Goal: Book appointment/travel/reservation

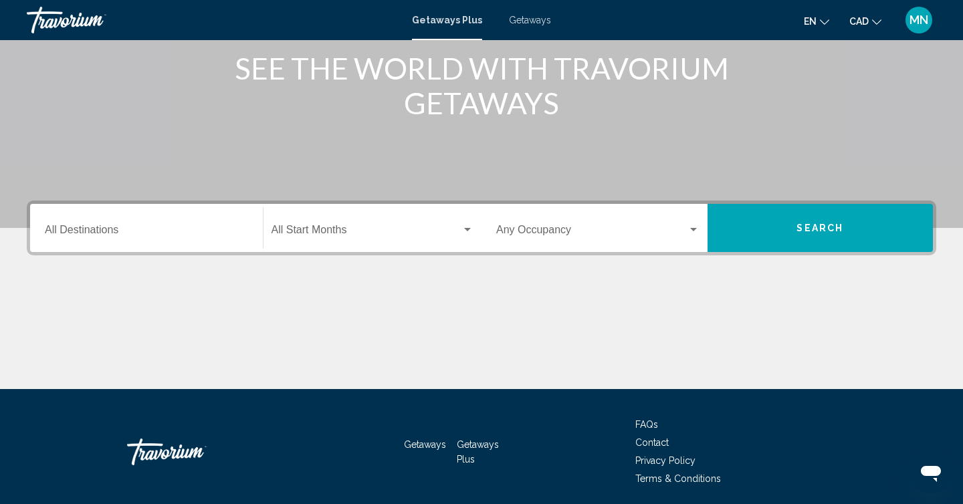
scroll to position [206, 0]
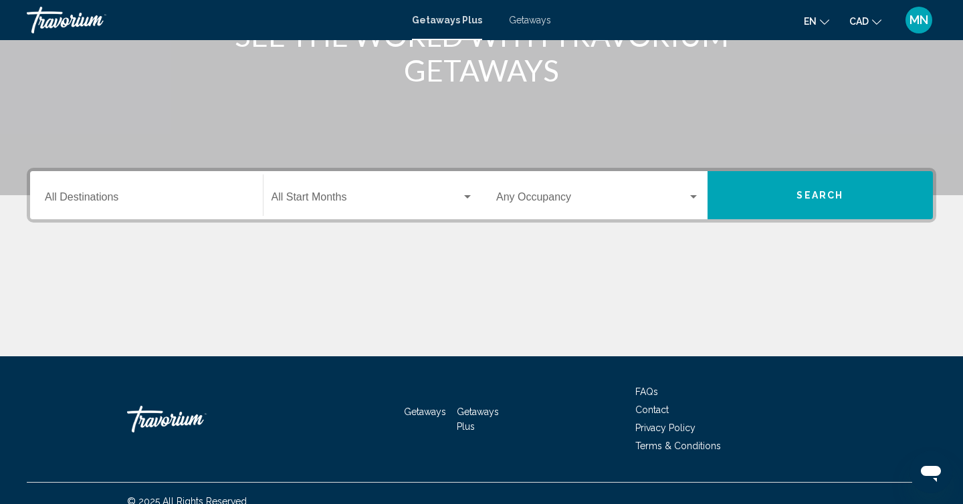
click at [112, 201] on input "Destination All Destinations" at bounding box center [146, 200] width 203 height 12
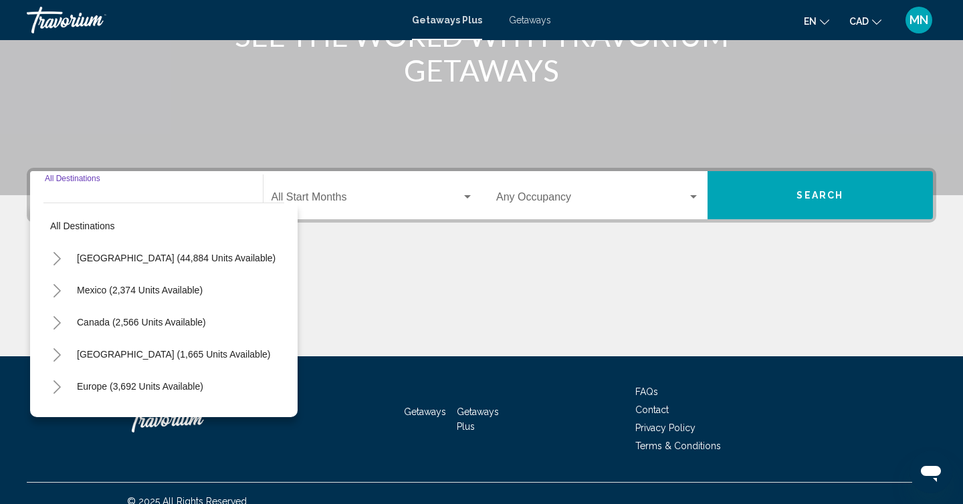
scroll to position [222, 0]
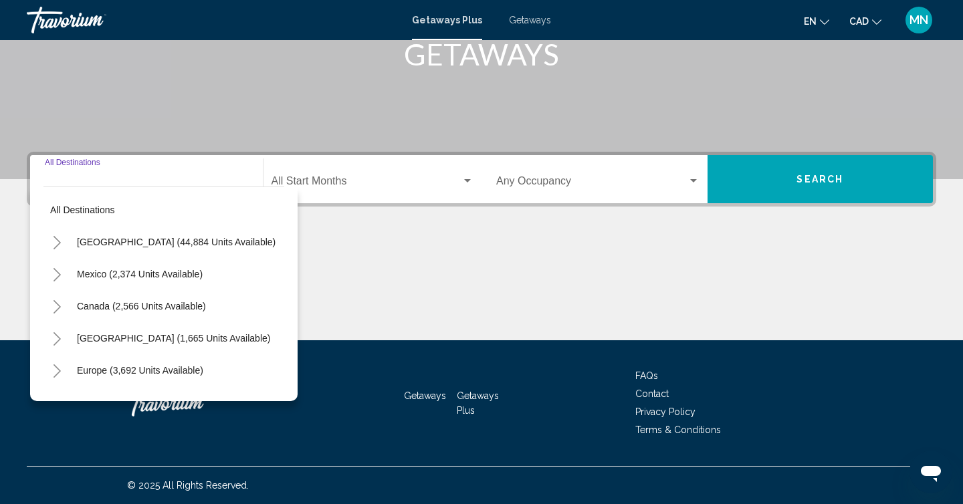
click at [56, 375] on icon "Toggle Europe (3,692 units available)" at bounding box center [57, 370] width 7 height 13
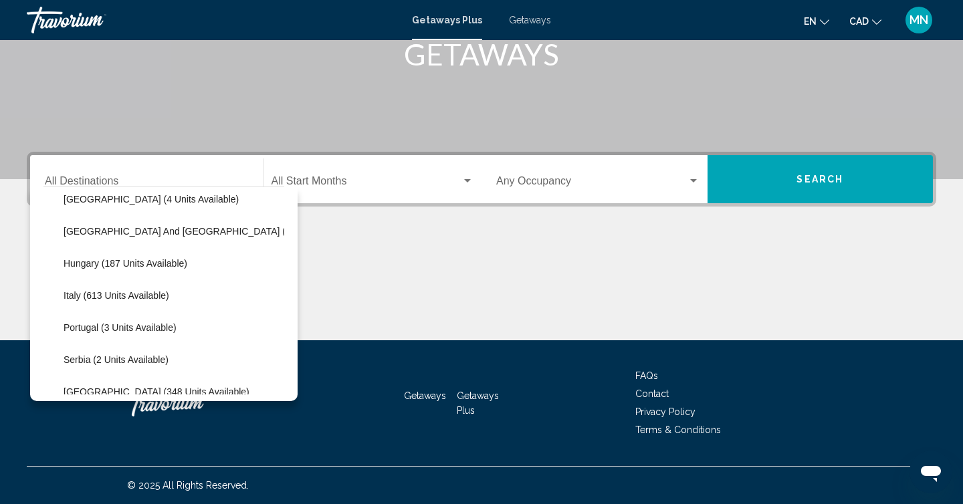
scroll to position [407, 0]
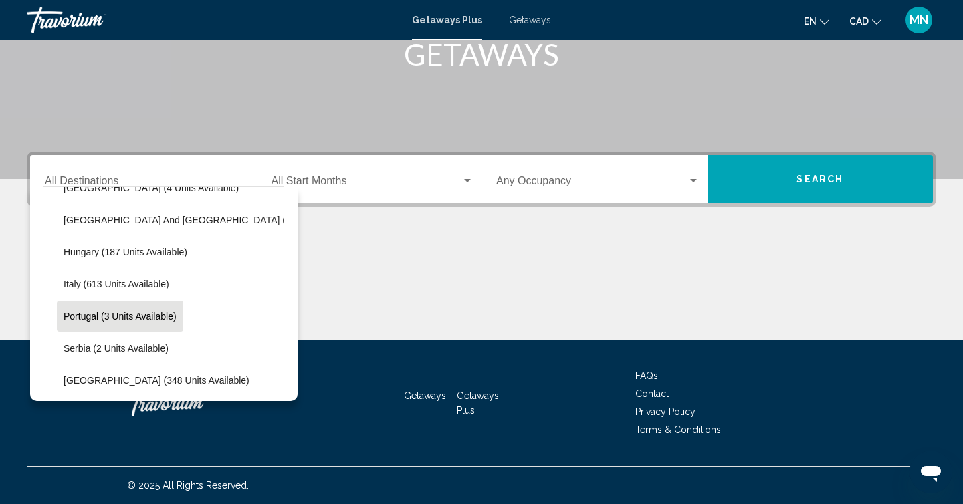
click at [117, 320] on span "Portugal (3 units available)" at bounding box center [120, 316] width 113 height 11
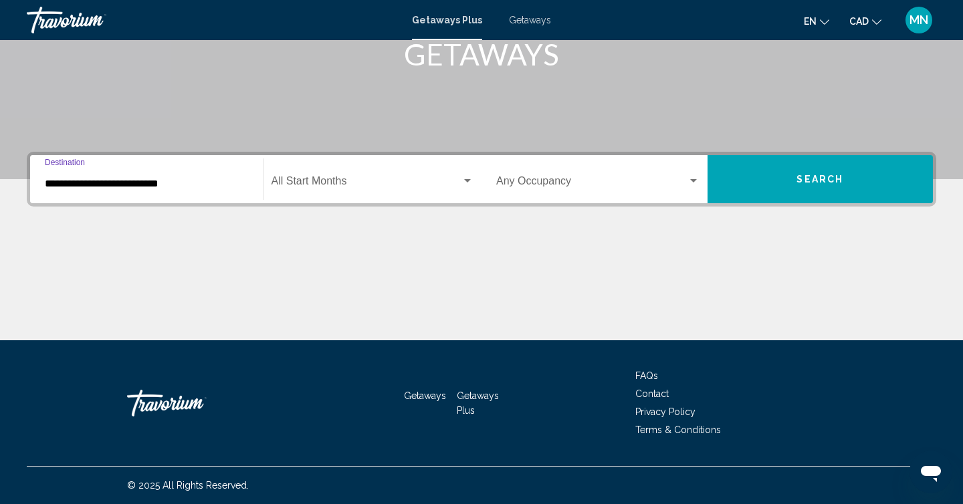
click at [163, 187] on input "**********" at bounding box center [146, 184] width 203 height 12
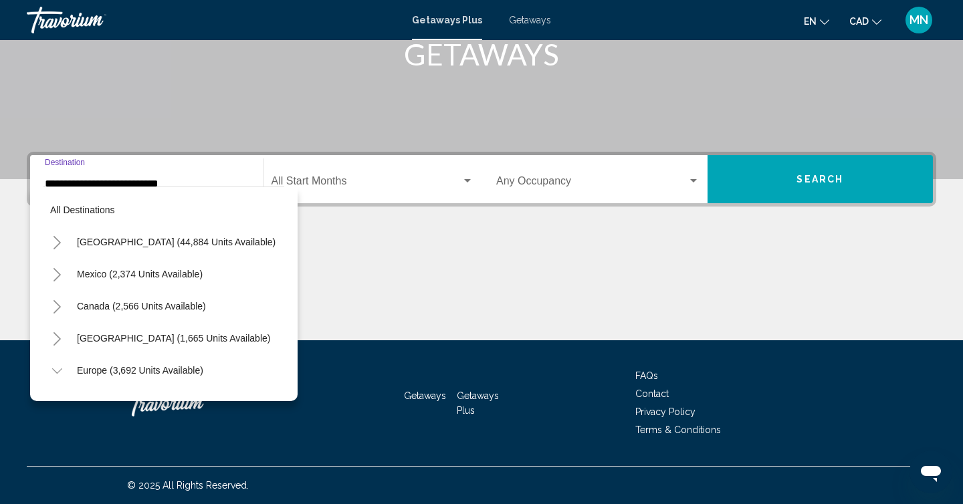
scroll to position [433, 0]
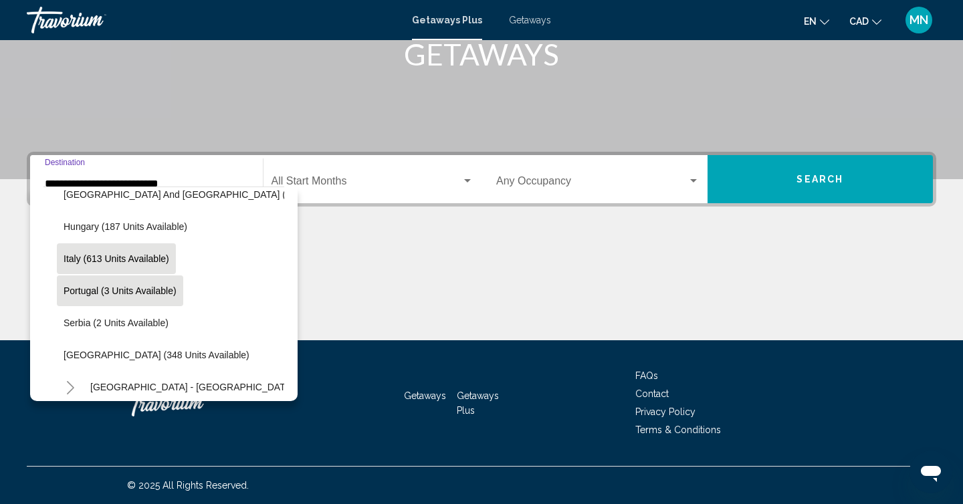
click at [142, 251] on button "Italy (613 units available)" at bounding box center [116, 258] width 119 height 31
type input "**********"
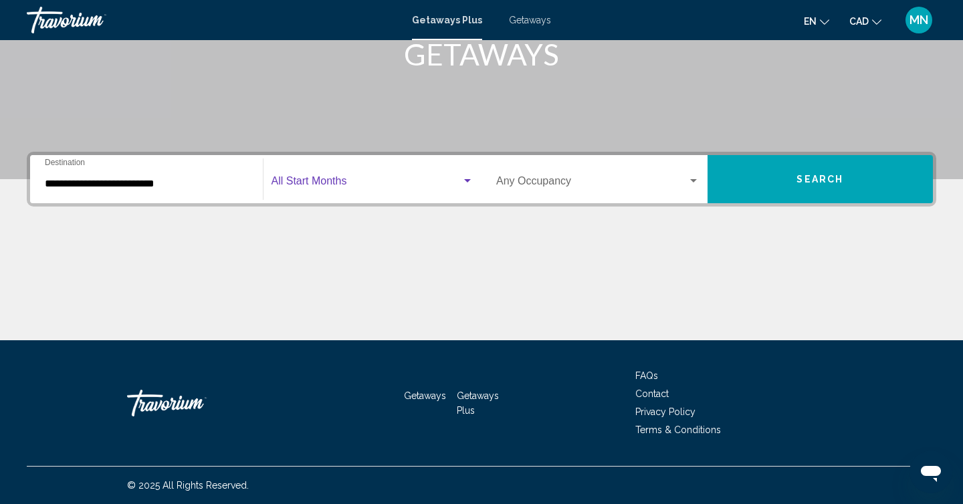
click at [465, 182] on div "Search widget" at bounding box center [467, 180] width 7 height 3
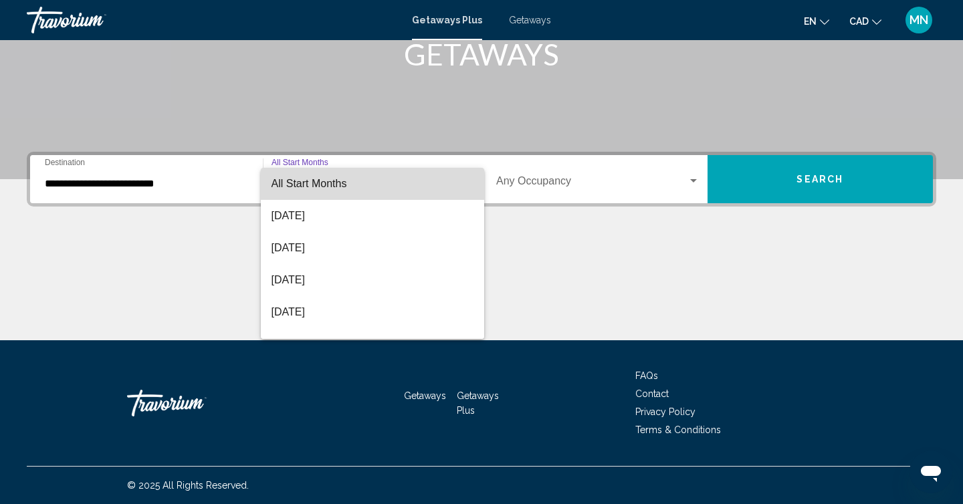
click at [465, 182] on span "All Start Months" at bounding box center [373, 184] width 203 height 32
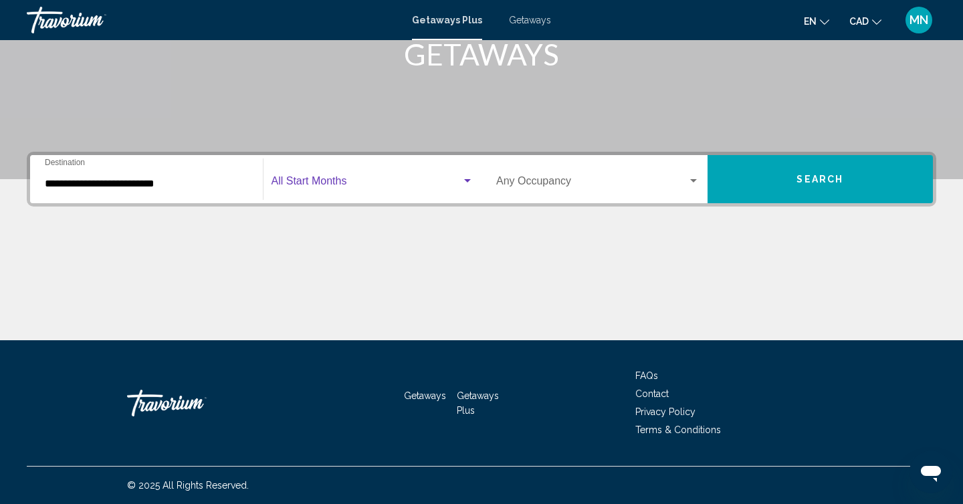
click at [800, 179] on span "Search" at bounding box center [820, 180] width 47 height 11
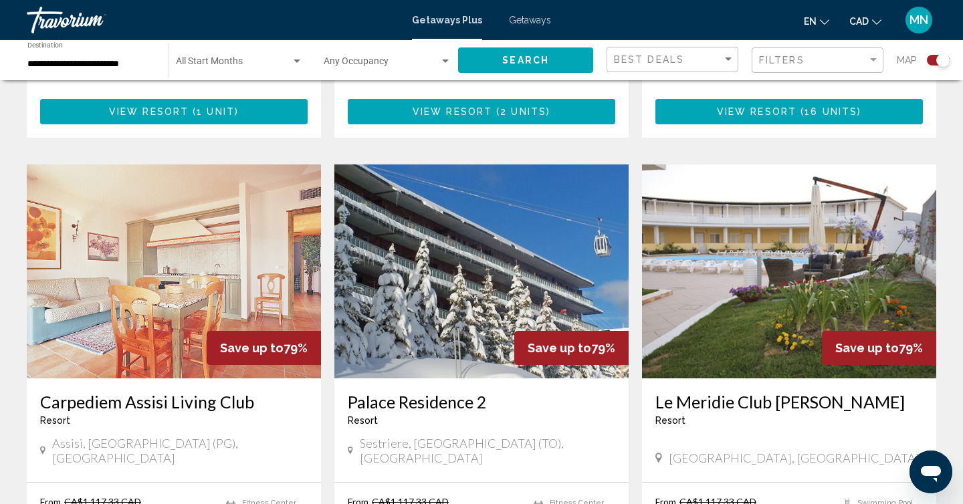
scroll to position [1364, 0]
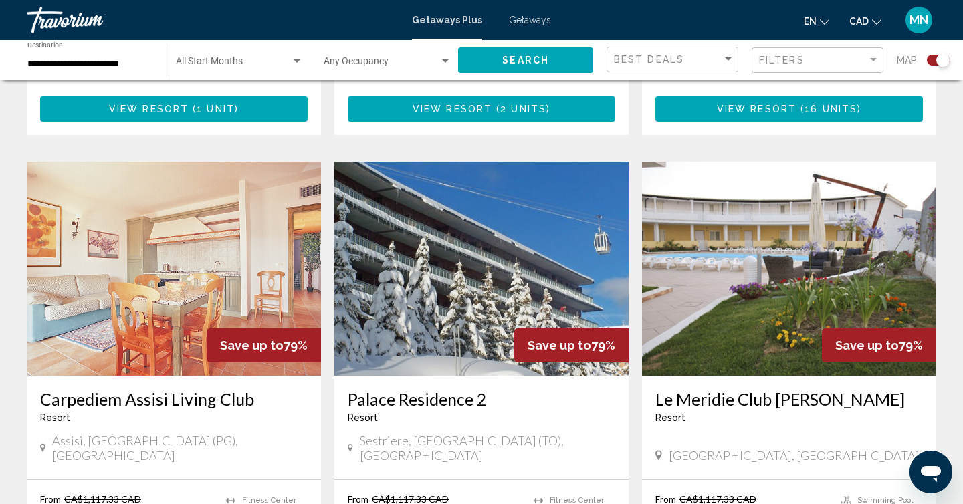
click at [188, 290] on img "Main content" at bounding box center [174, 269] width 294 height 214
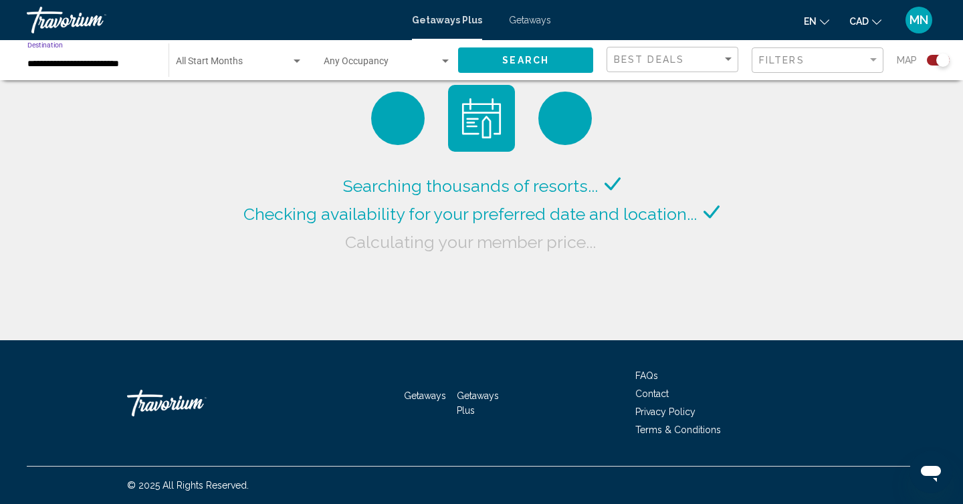
click at [109, 64] on input "**********" at bounding box center [91, 64] width 128 height 11
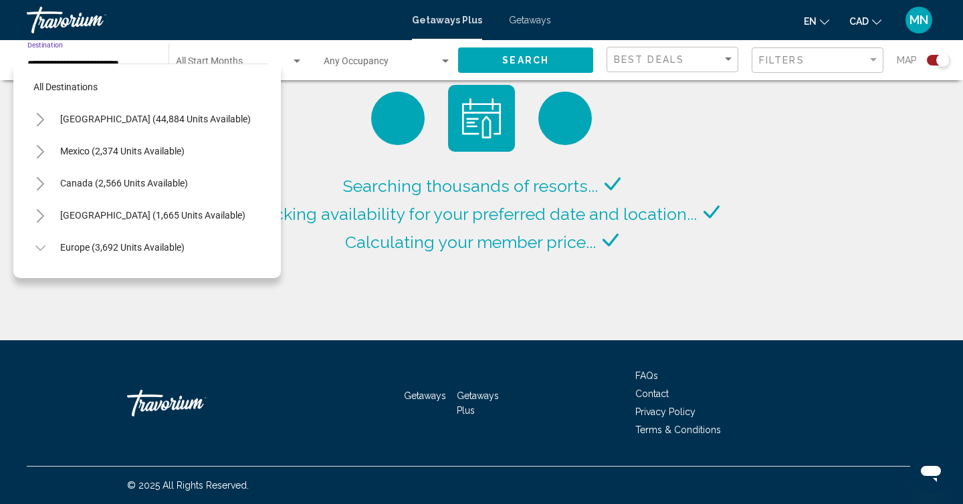
scroll to position [401, 0]
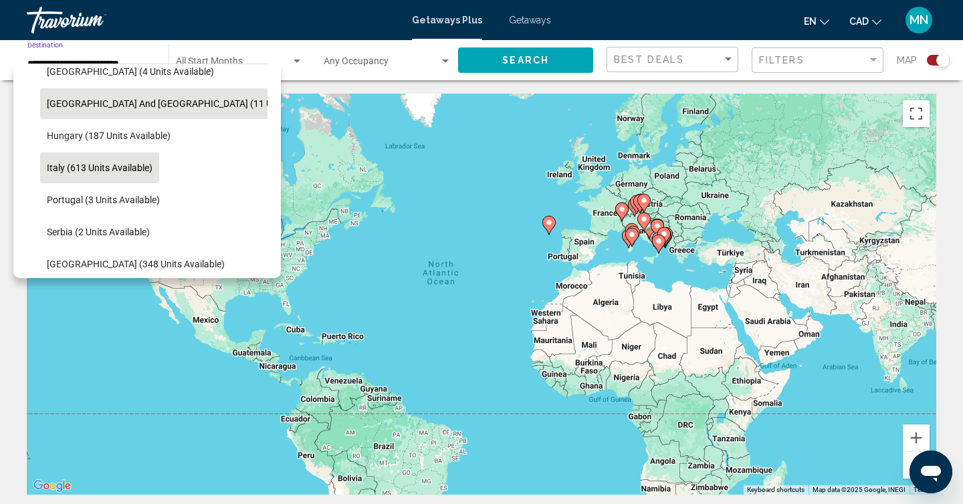
click at [145, 102] on span "[GEOGRAPHIC_DATA] and [GEOGRAPHIC_DATA] (11 units available)" at bounding box center [189, 103] width 284 height 11
type input "**********"
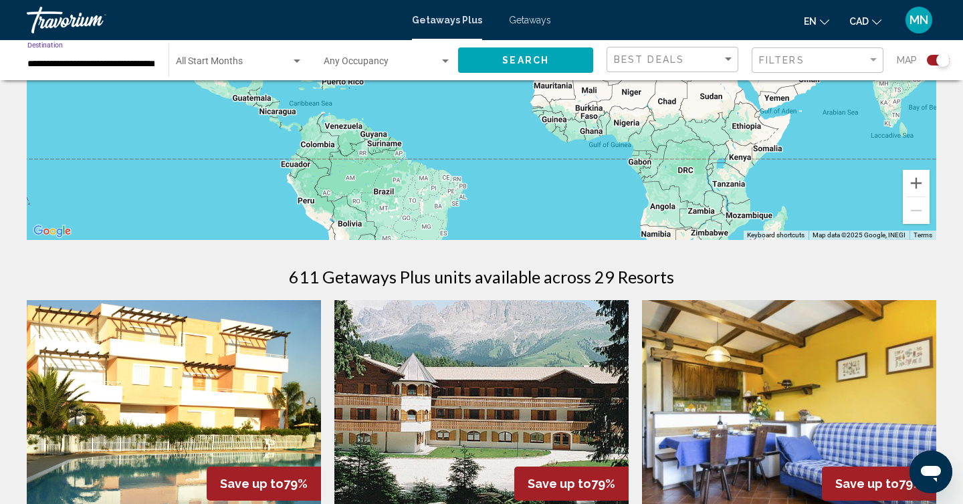
scroll to position [0, 0]
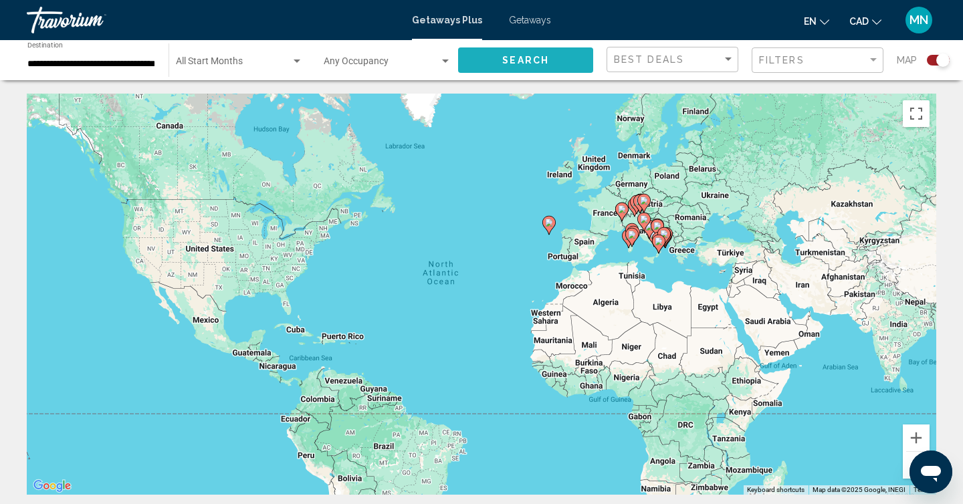
click at [536, 62] on span "Search" at bounding box center [525, 61] width 47 height 11
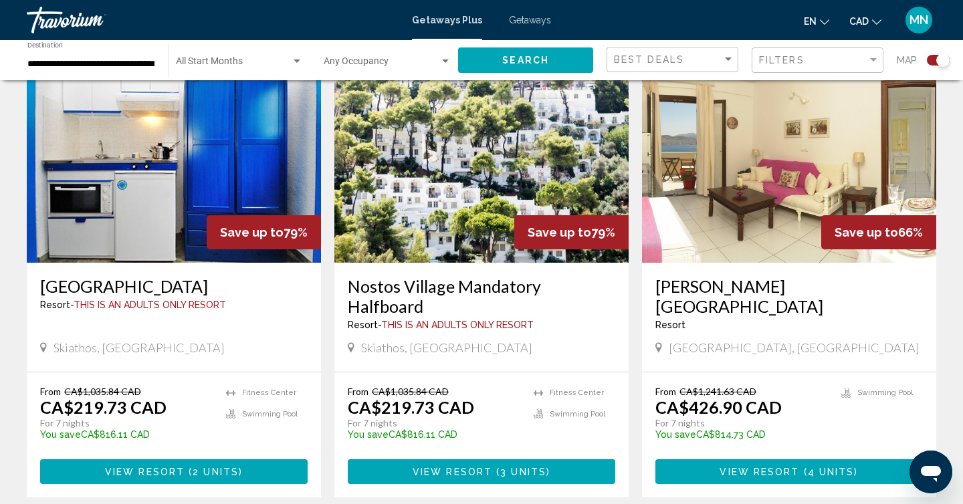
scroll to position [503, 0]
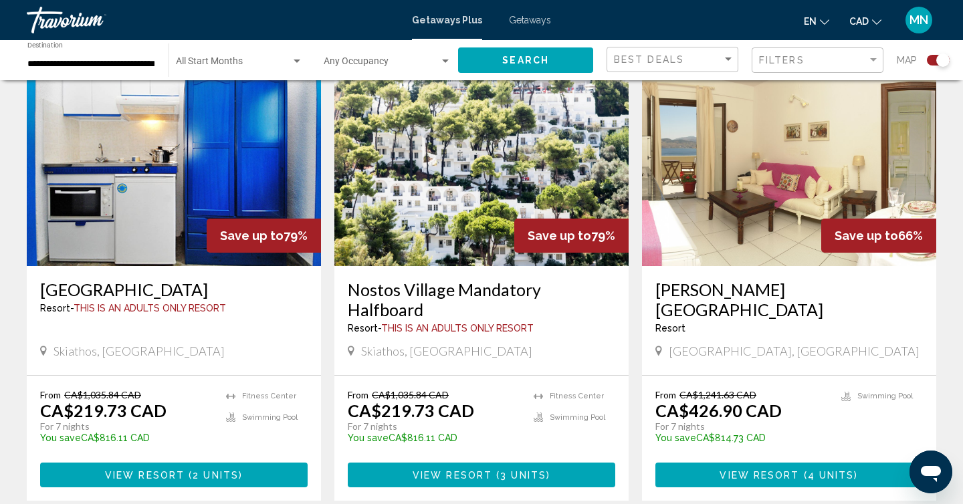
click at [417, 247] on img "Main content" at bounding box center [481, 159] width 294 height 214
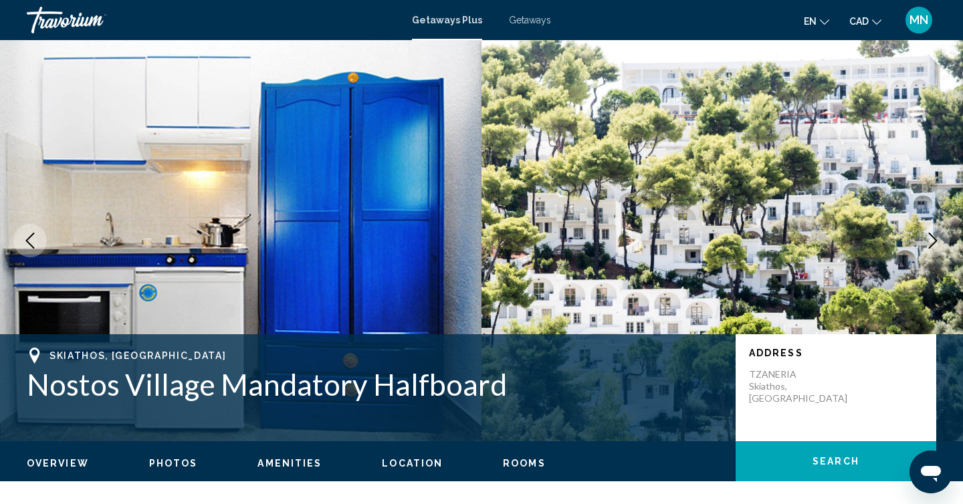
click at [528, 23] on span "Getaways" at bounding box center [530, 20] width 42 height 11
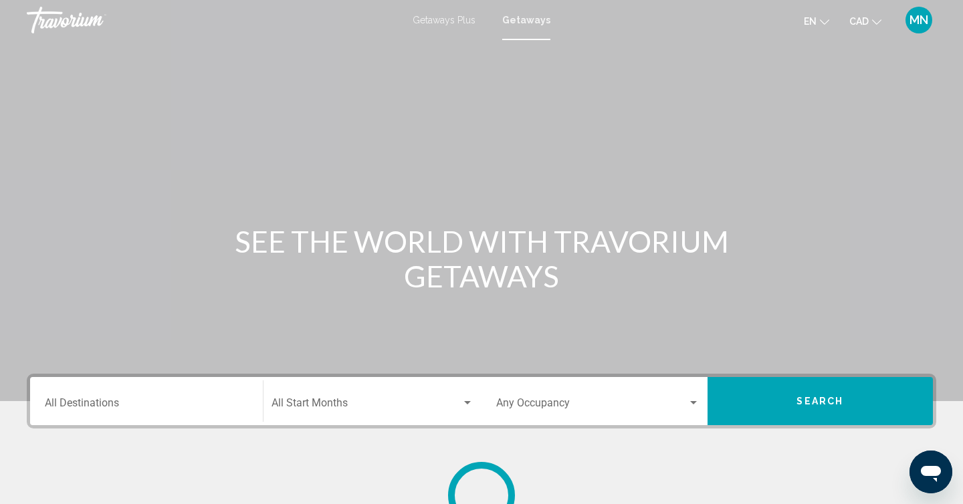
click at [466, 21] on span "Getaways Plus" at bounding box center [444, 20] width 63 height 11
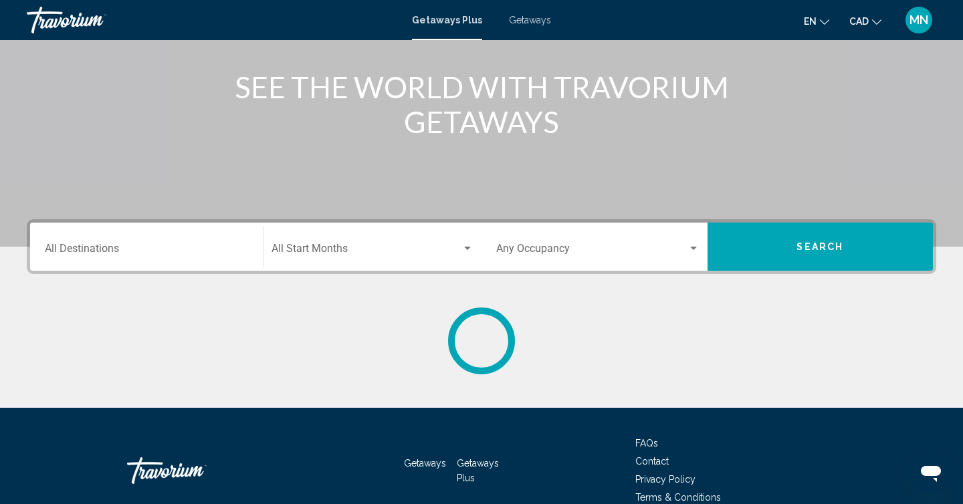
scroll to position [155, 0]
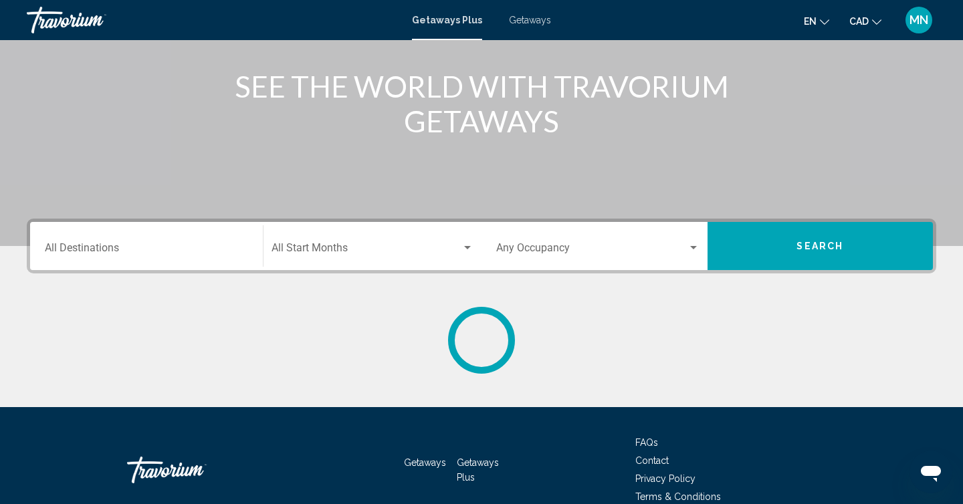
click at [98, 259] on div "Destination All Destinations" at bounding box center [146, 246] width 203 height 42
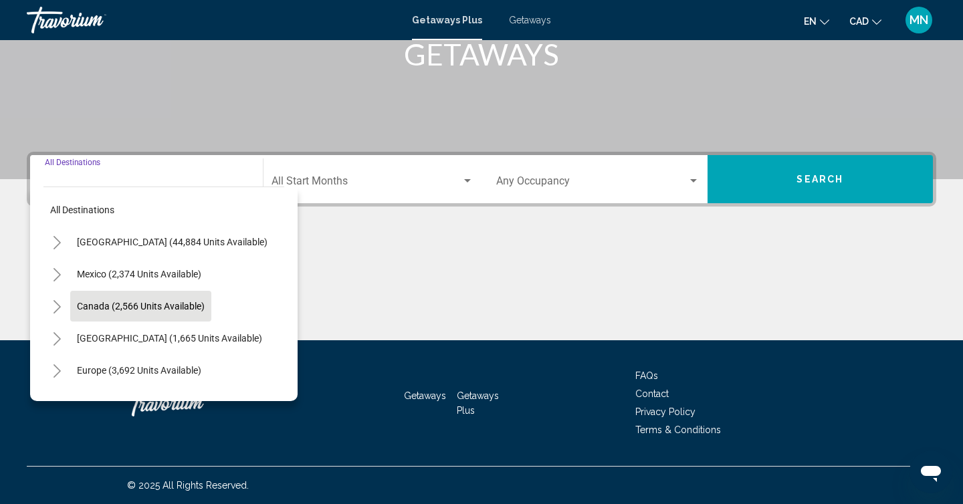
click at [100, 304] on span "Canada (2,566 units available)" at bounding box center [141, 306] width 128 height 11
type input "**********"
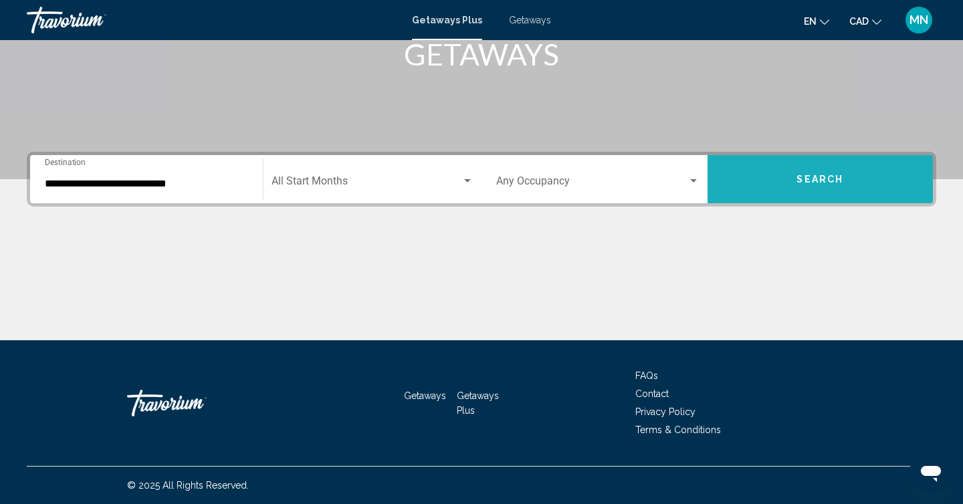
click at [811, 178] on span "Search" at bounding box center [820, 180] width 47 height 11
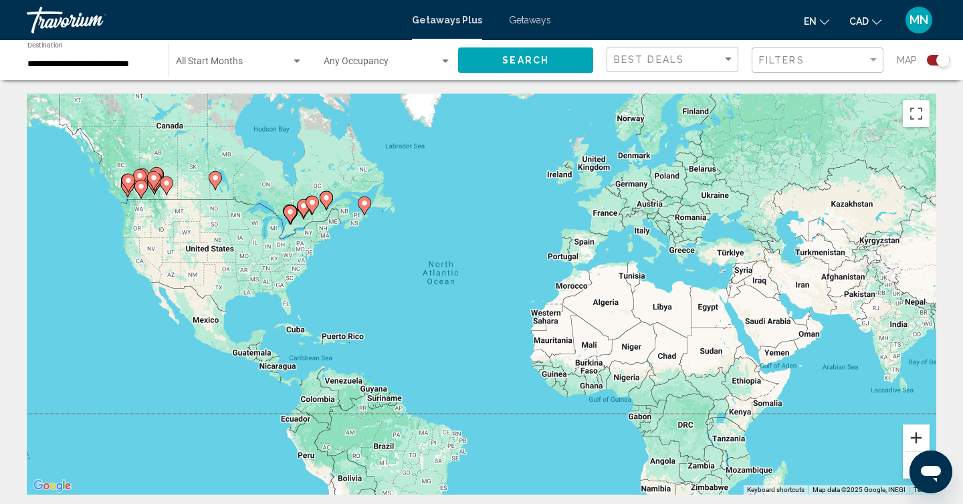
click at [918, 438] on button "Zoom in" at bounding box center [916, 438] width 27 height 27
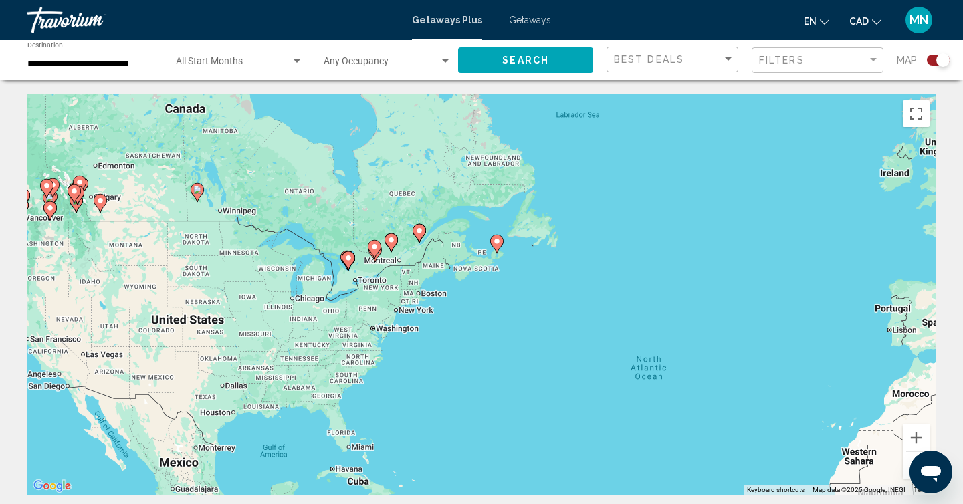
drag, startPoint x: 262, startPoint y: 229, endPoint x: 512, endPoint y: 346, distance: 275.9
click at [512, 346] on div "To activate drag with keyboard, press Alt + Enter. Once in keyboard drag state,…" at bounding box center [482, 294] width 910 height 401
click at [920, 437] on button "Zoom in" at bounding box center [916, 438] width 27 height 27
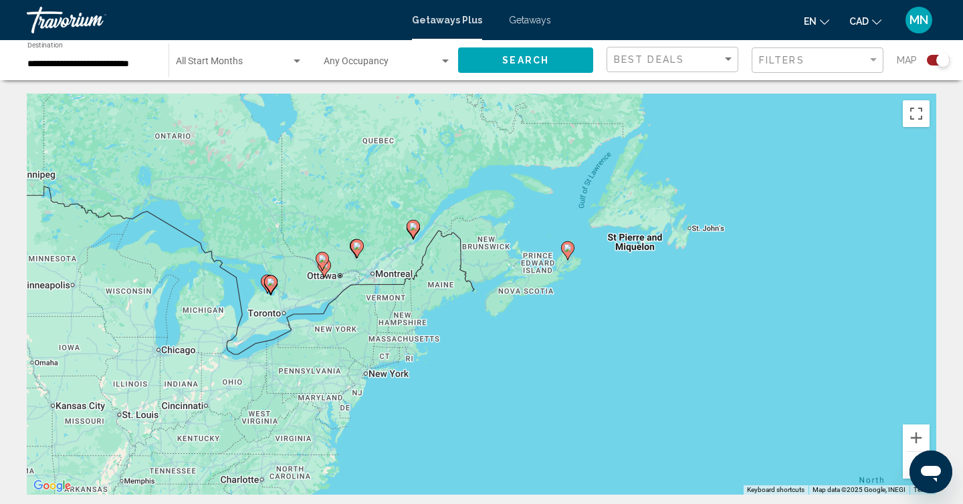
drag, startPoint x: 378, startPoint y: 270, endPoint x: 448, endPoint y: 323, distance: 87.9
click at [448, 323] on div "To activate drag with keyboard, press Alt + Enter. Once in keyboard drag state,…" at bounding box center [482, 294] width 910 height 401
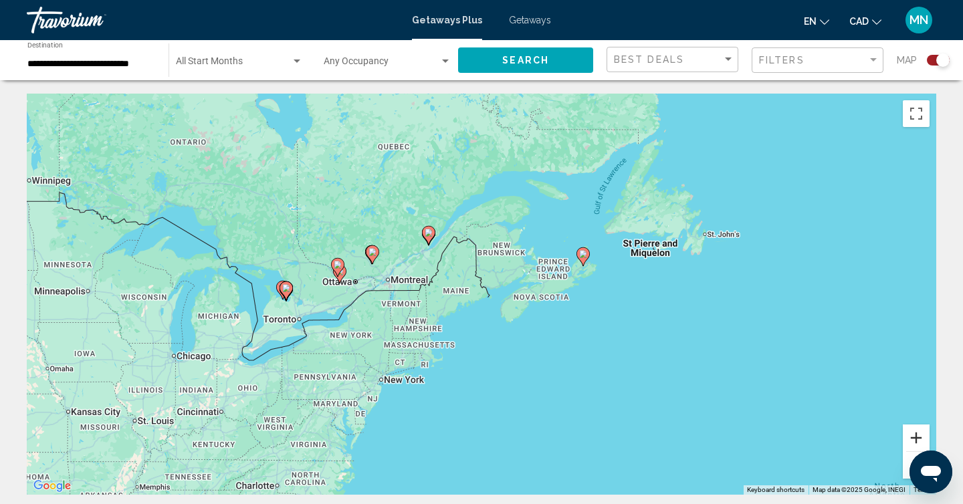
click at [914, 436] on button "Zoom in" at bounding box center [916, 438] width 27 height 27
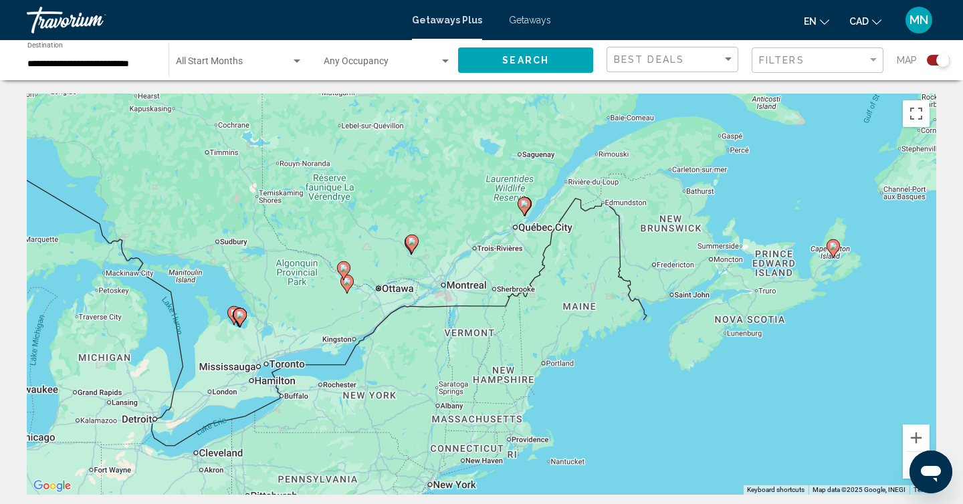
drag, startPoint x: 467, startPoint y: 377, endPoint x: 622, endPoint y: 397, distance: 155.8
click at [622, 397] on div "To activate drag with keyboard, press Alt + Enter. Once in keyboard drag state,…" at bounding box center [482, 294] width 910 height 401
click at [489, 60] on button "Search" at bounding box center [525, 59] width 135 height 25
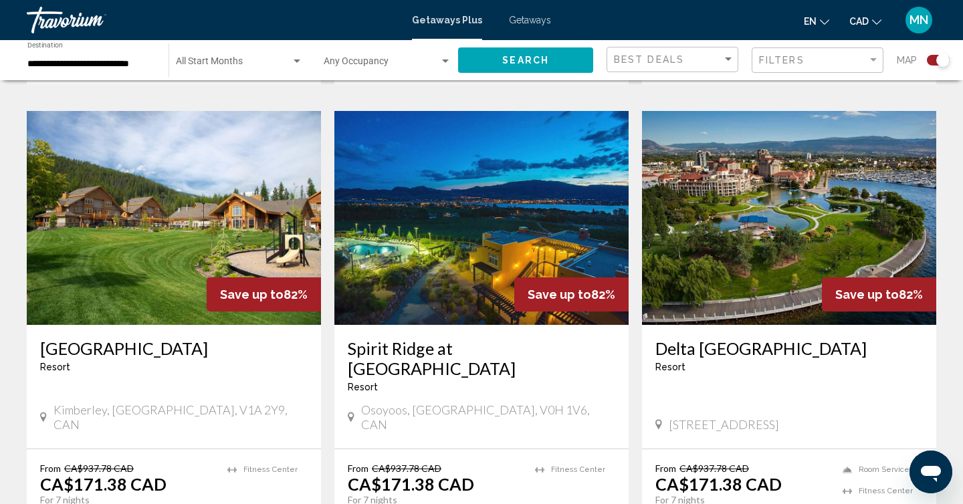
scroll to position [2150, 0]
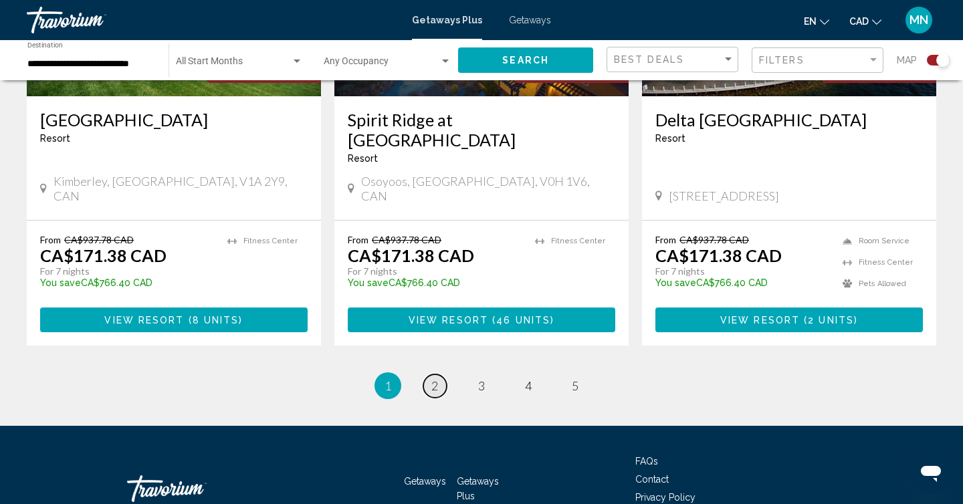
click at [429, 375] on link "page 2" at bounding box center [434, 386] width 23 height 23
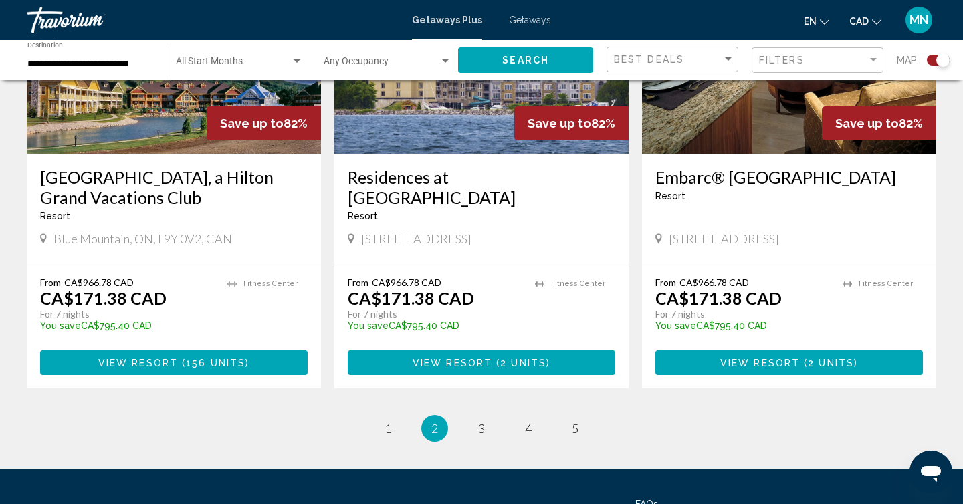
scroll to position [2115, 0]
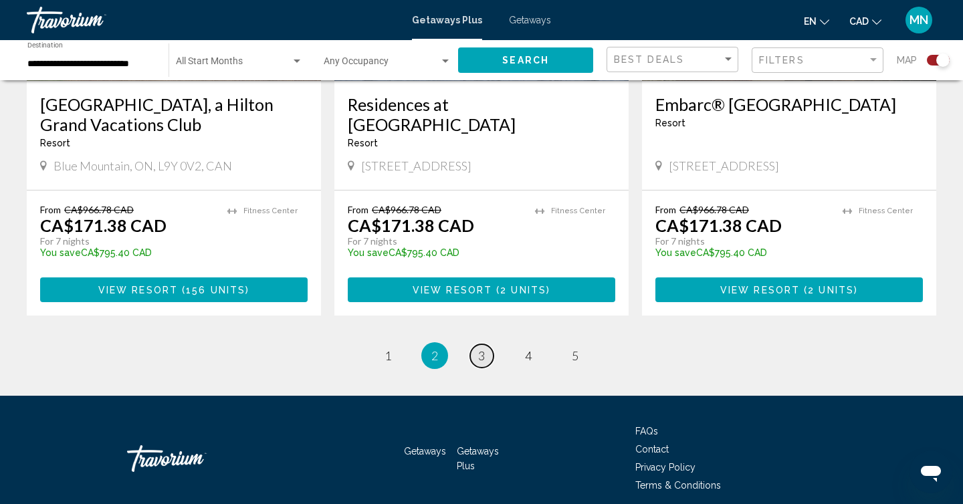
click at [477, 344] on link "page 3" at bounding box center [481, 355] width 23 height 23
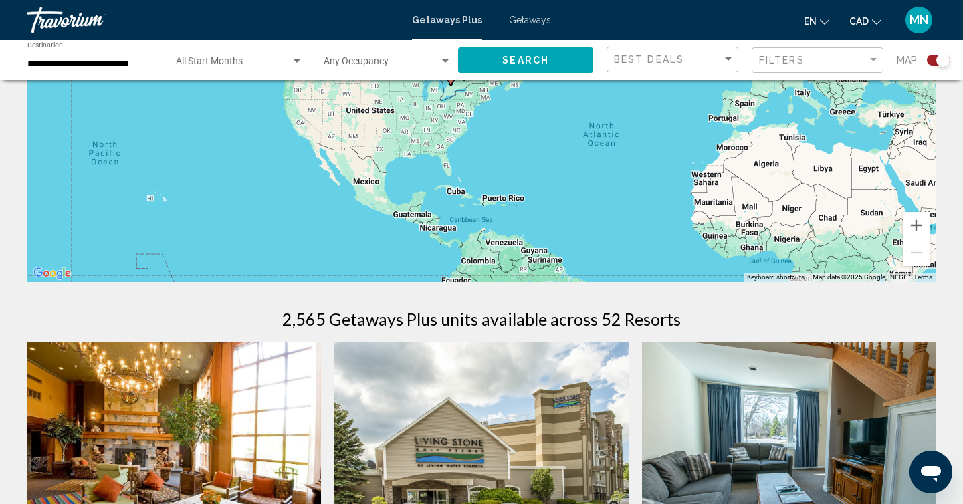
scroll to position [222, 0]
